Goal: Transaction & Acquisition: Purchase product/service

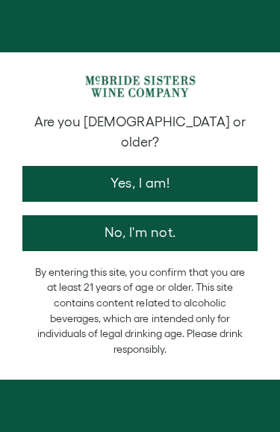
click at [88, 167] on button "Yes, I am!" at bounding box center [139, 184] width 235 height 36
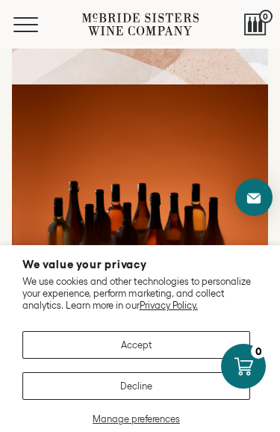
click at [64, 386] on button "Decline" at bounding box center [136, 386] width 228 height 28
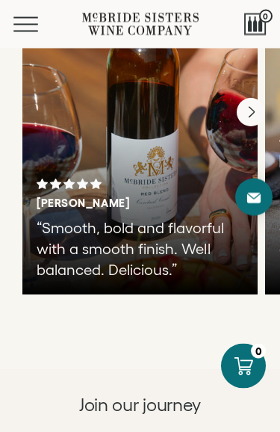
scroll to position [3083, 0]
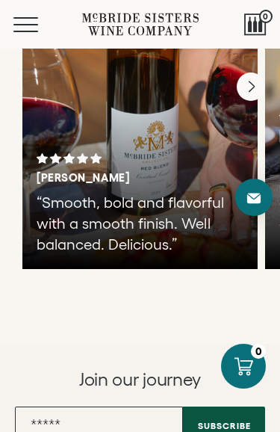
click at [28, 24] on span "Mobile Menu Trigger" at bounding box center [25, 24] width 25 height 1
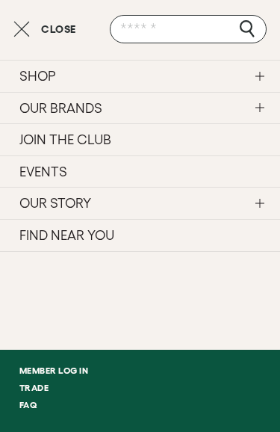
click at [256, 76] on link "SHOP" at bounding box center [140, 76] width 280 height 32
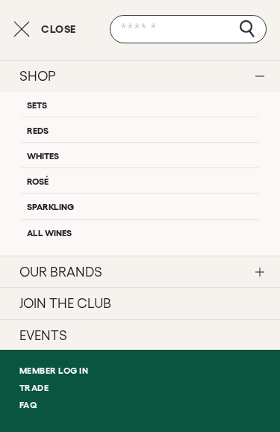
click at [41, 240] on link "All Wines" at bounding box center [140, 231] width 238 height 25
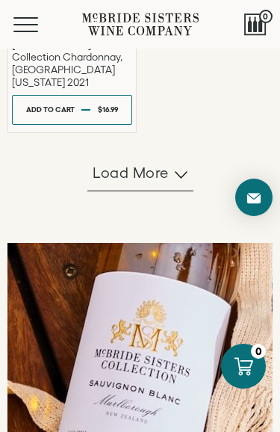
scroll to position [1346, 0]
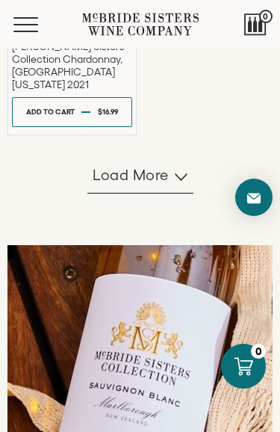
click at [103, 185] on span "Load more" at bounding box center [131, 174] width 76 height 21
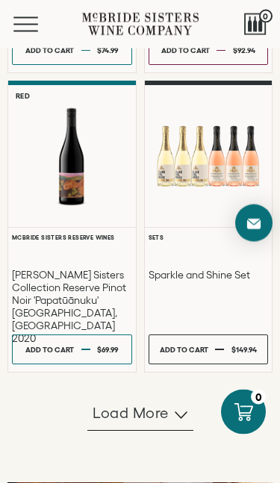
scroll to position [2269, 0]
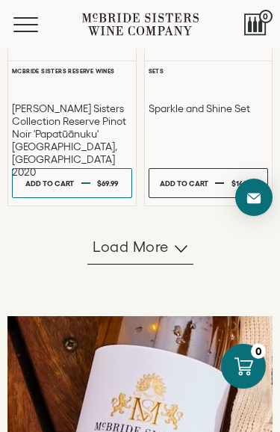
click at [119, 257] on span "Load more" at bounding box center [131, 246] width 76 height 21
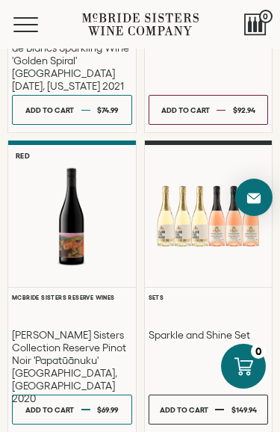
scroll to position [2207, 0]
